Goal: Task Accomplishment & Management: Manage account settings

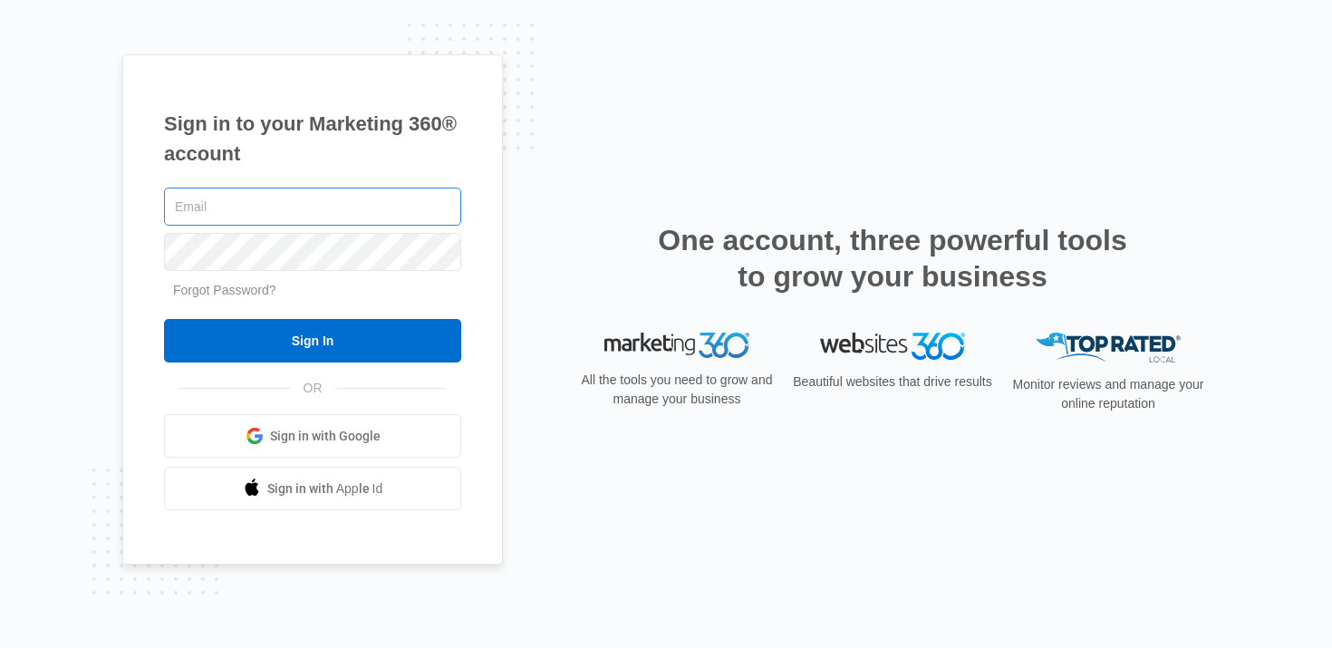
type input "[PERSON_NAME][EMAIL_ADDRESS][PERSON_NAME][DOMAIN_NAME]"
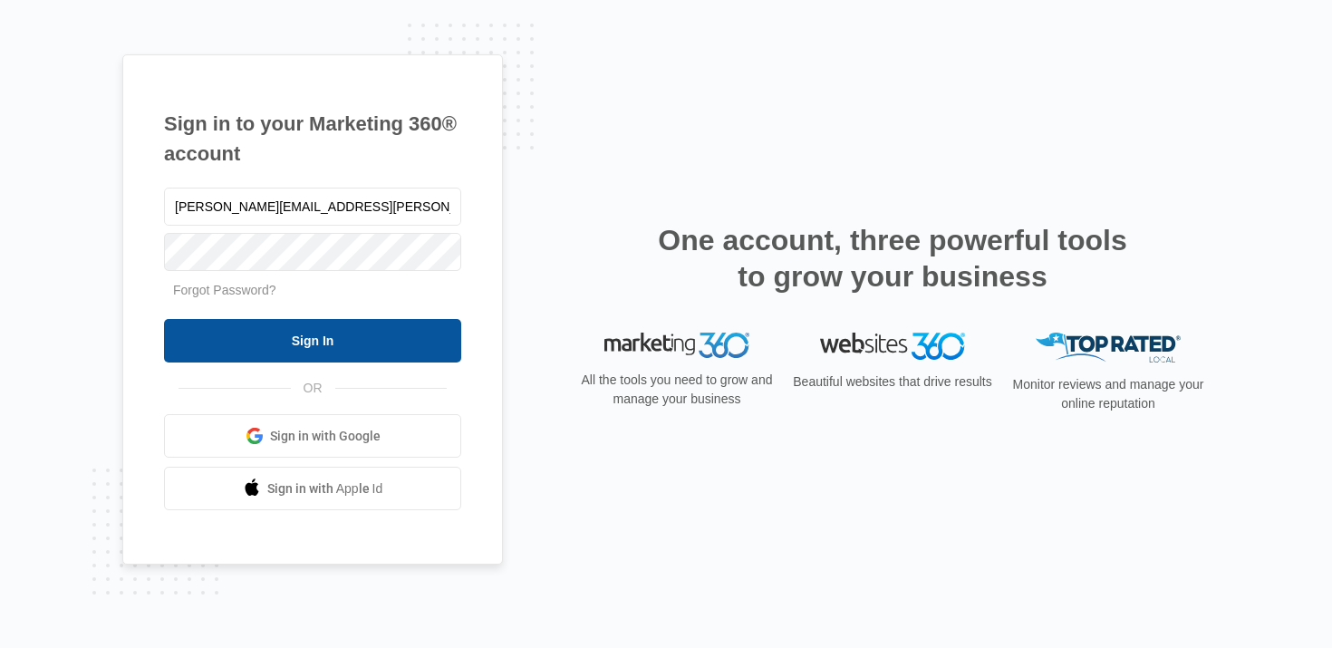
click at [331, 336] on input "Sign In" at bounding box center [312, 341] width 297 height 44
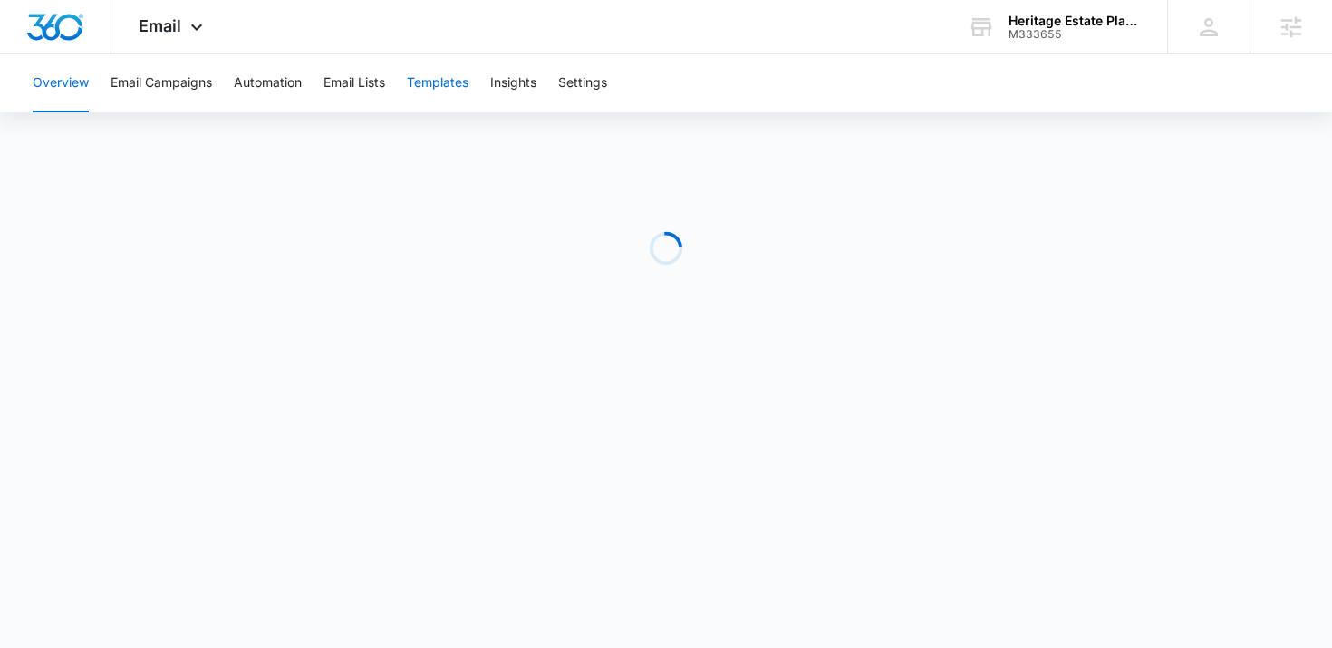
click at [432, 77] on button "Templates" at bounding box center [438, 83] width 62 height 58
click at [260, 84] on button "Automation" at bounding box center [268, 83] width 68 height 58
click at [605, 79] on button "Settings" at bounding box center [582, 83] width 49 height 58
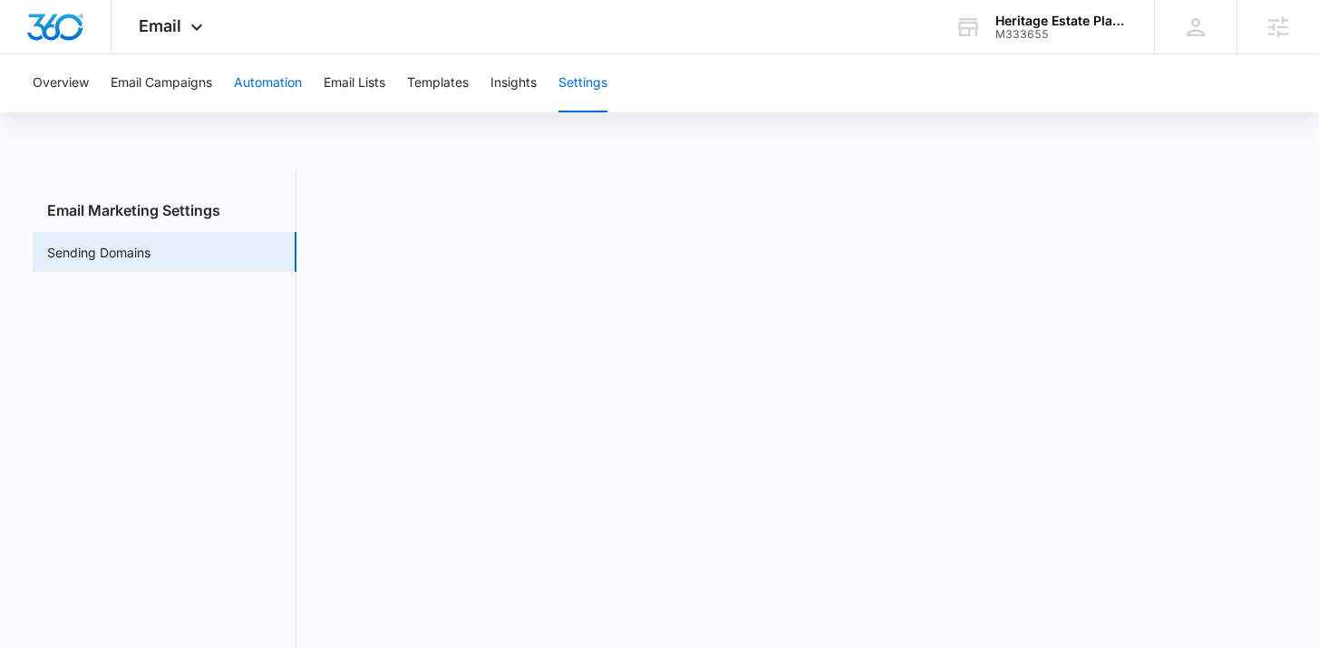
click at [256, 87] on button "Automation" at bounding box center [268, 83] width 68 height 58
